Goal: Task Accomplishment & Management: Use online tool/utility

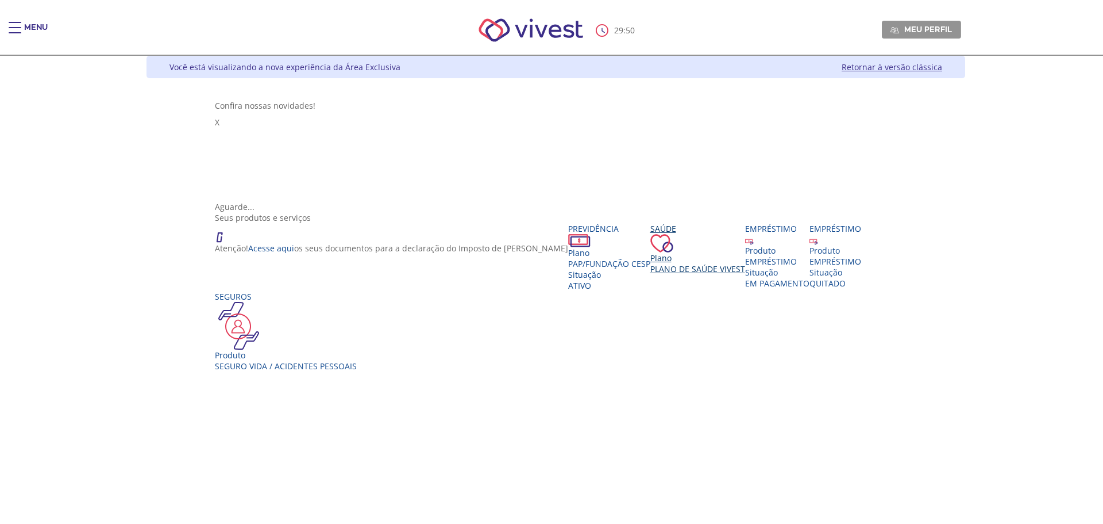
click at [651, 263] on span "Plano de Saúde VIVEST" at bounding box center [698, 268] width 95 height 11
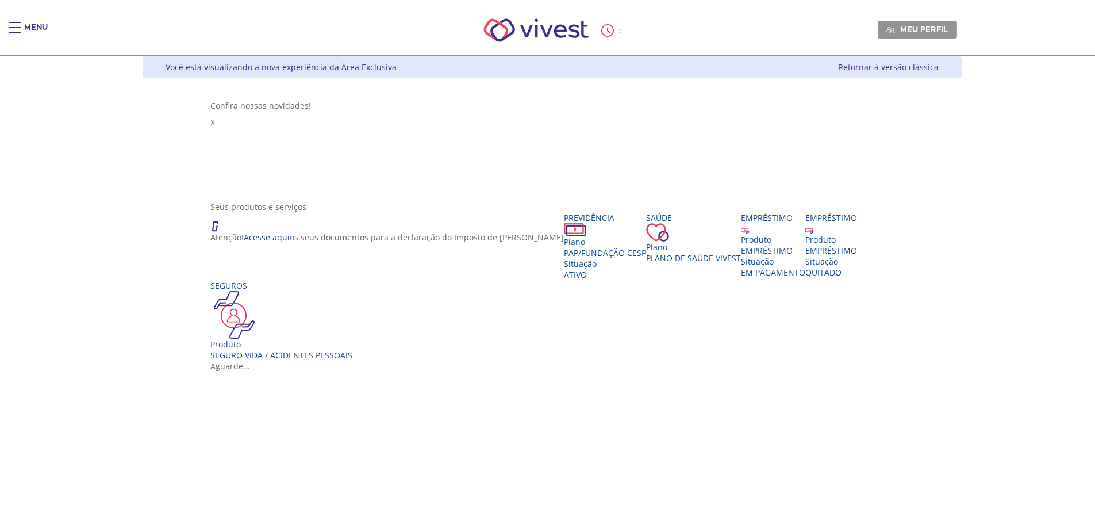
click at [646, 252] on span "Plano de Saúde VIVEST" at bounding box center [693, 257] width 95 height 11
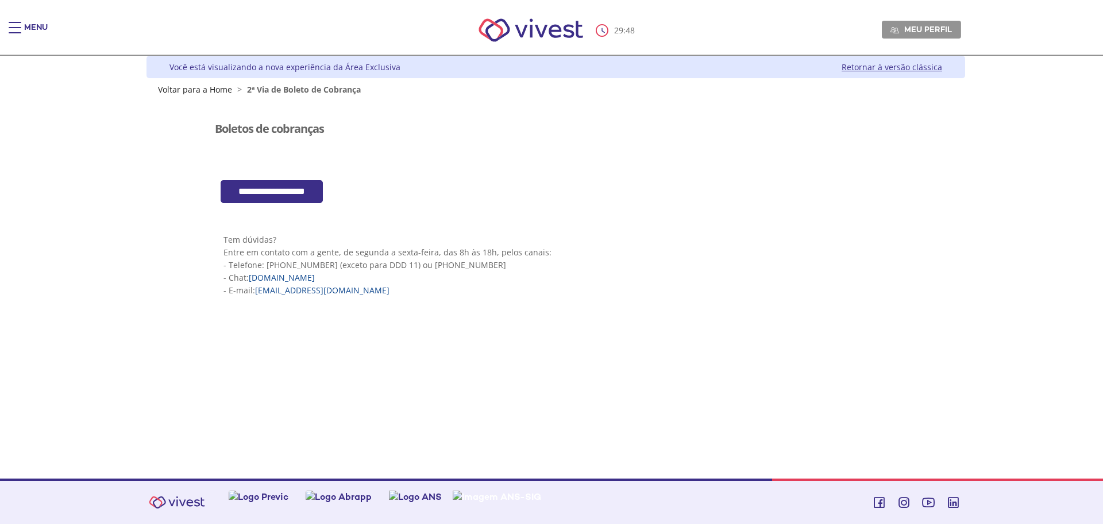
click at [279, 188] on input "**********" at bounding box center [272, 192] width 102 height 24
